Goal: Find specific page/section: Find specific page/section

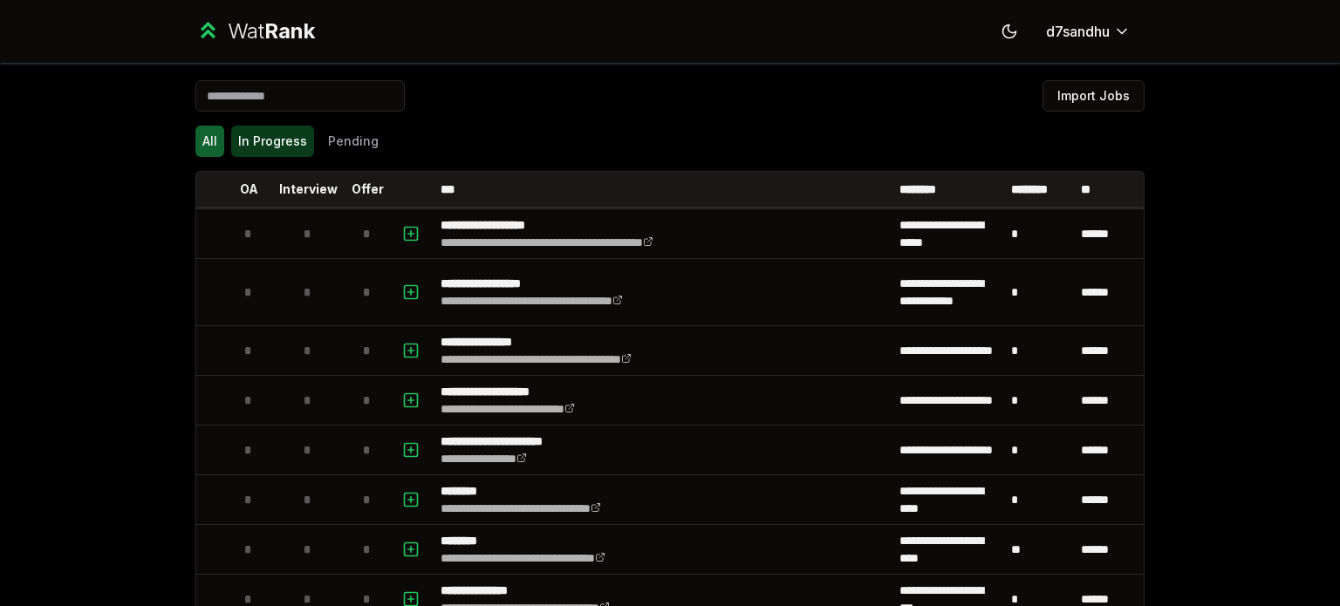
click at [261, 144] on button "In Progress" at bounding box center [272, 141] width 83 height 31
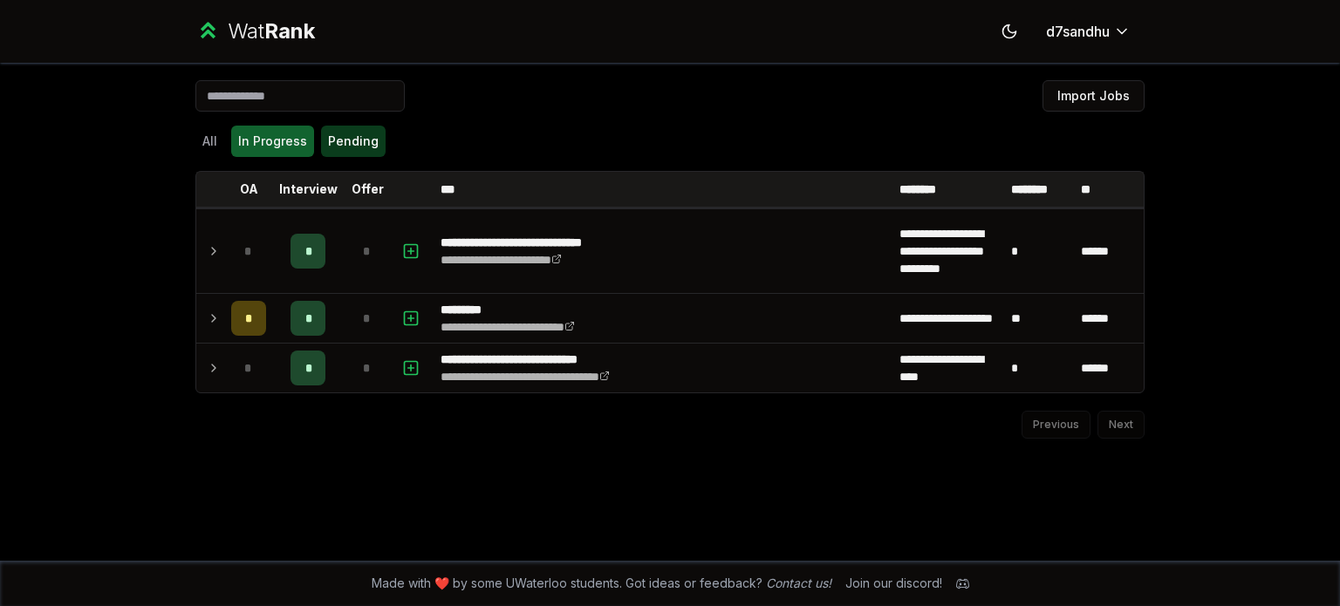
click at [342, 145] on button "Pending" at bounding box center [353, 141] width 65 height 31
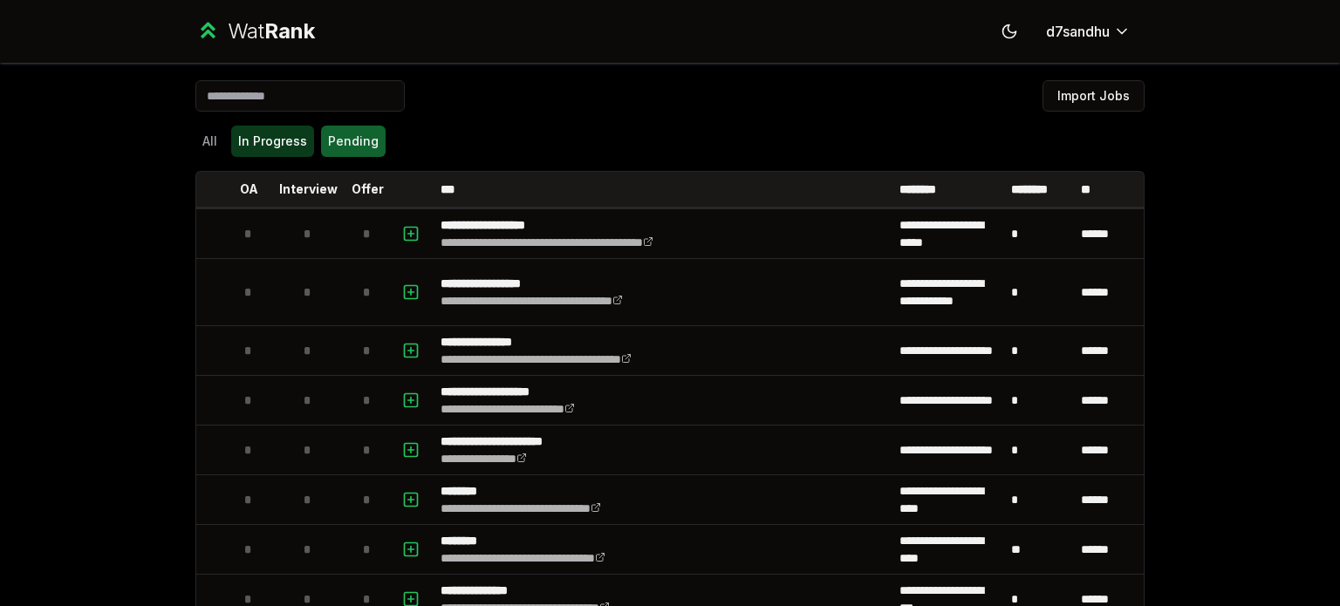
click at [244, 135] on button "In Progress" at bounding box center [272, 141] width 83 height 31
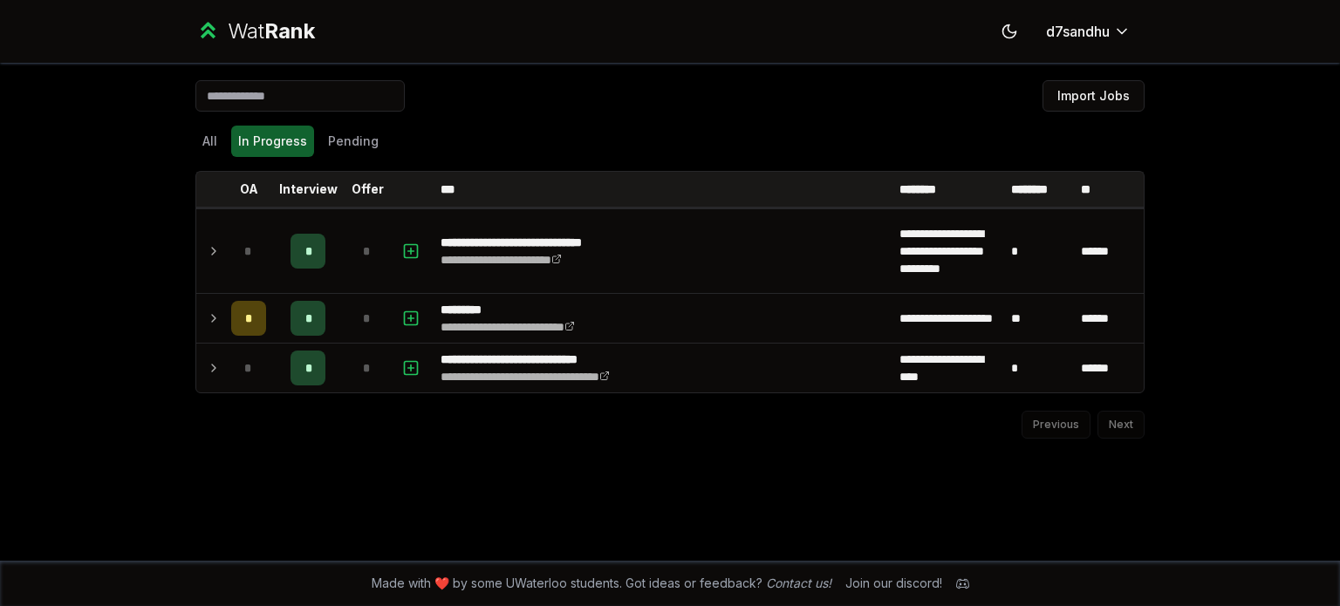
click at [244, 135] on button "In Progress" at bounding box center [272, 141] width 83 height 31
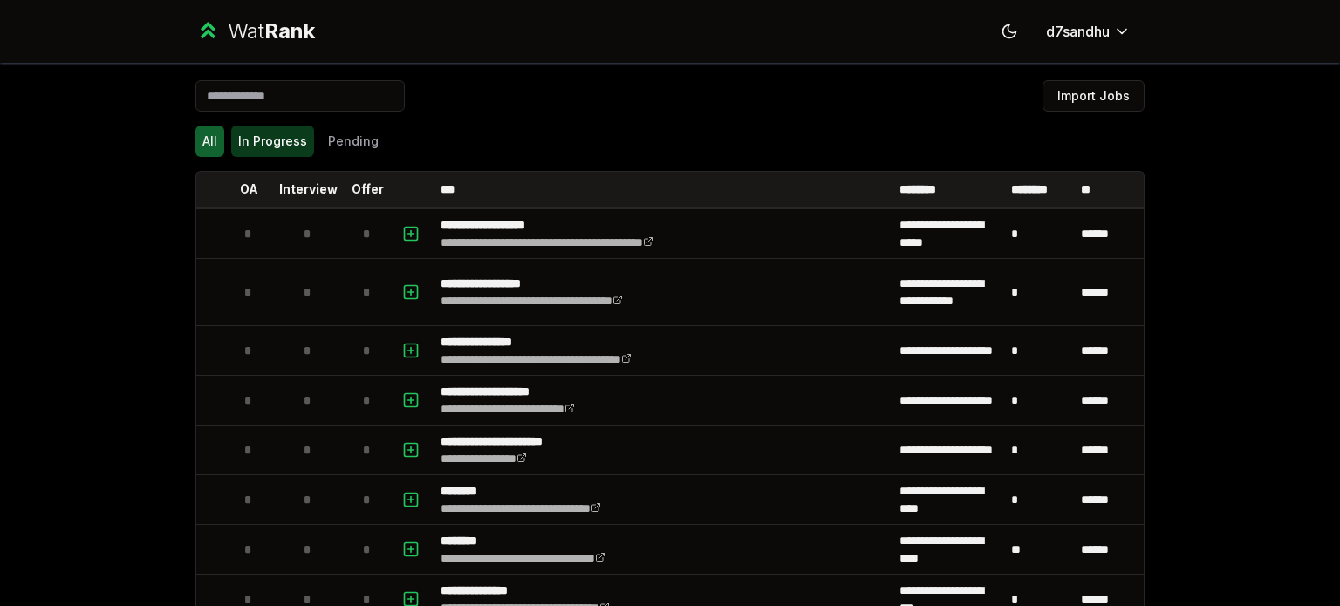
click at [283, 138] on button "In Progress" at bounding box center [272, 141] width 83 height 31
